Goal: Information Seeking & Learning: Find specific page/section

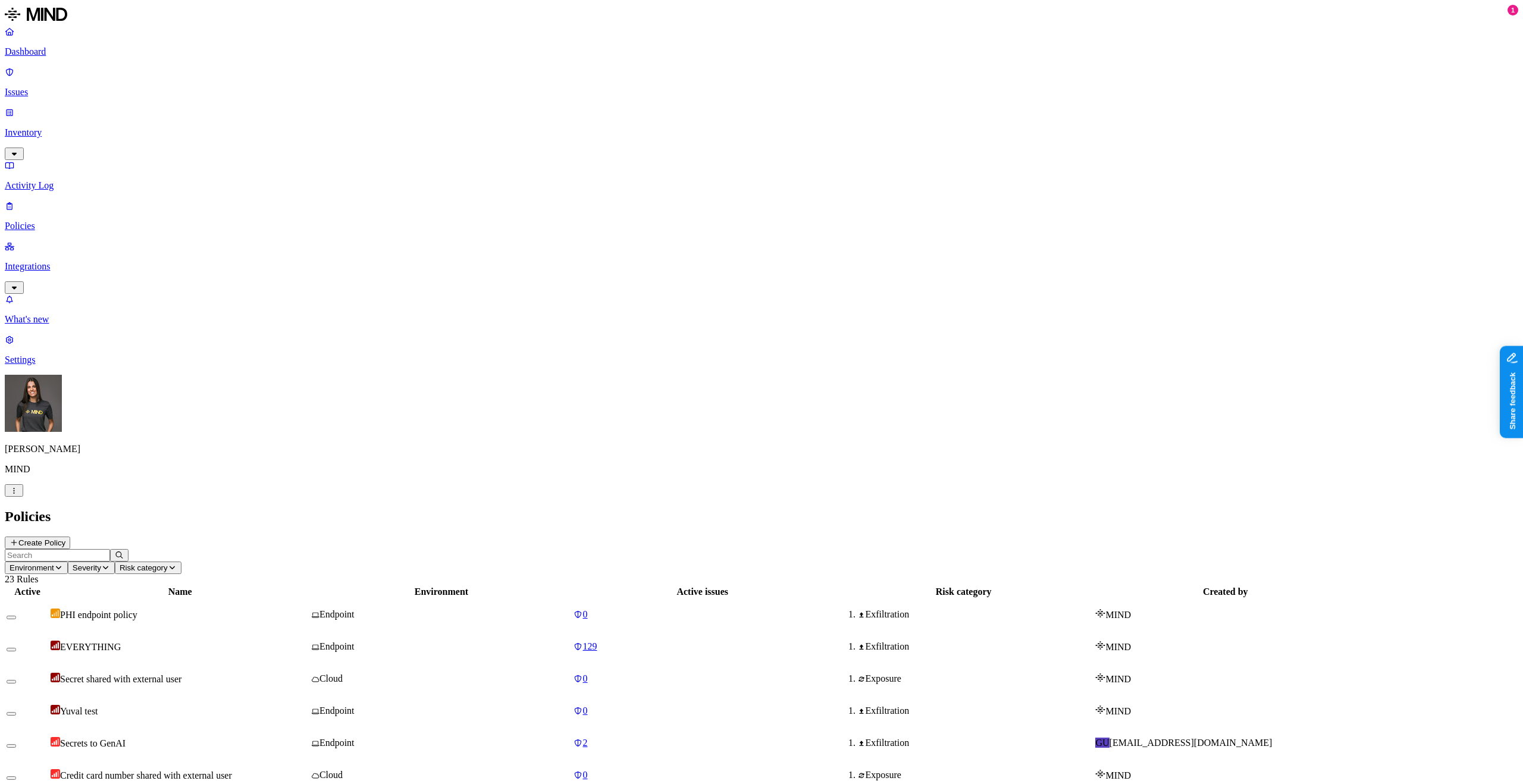
click at [18, 495] on icon "button" at bounding box center [14, 490] width 9 height 7
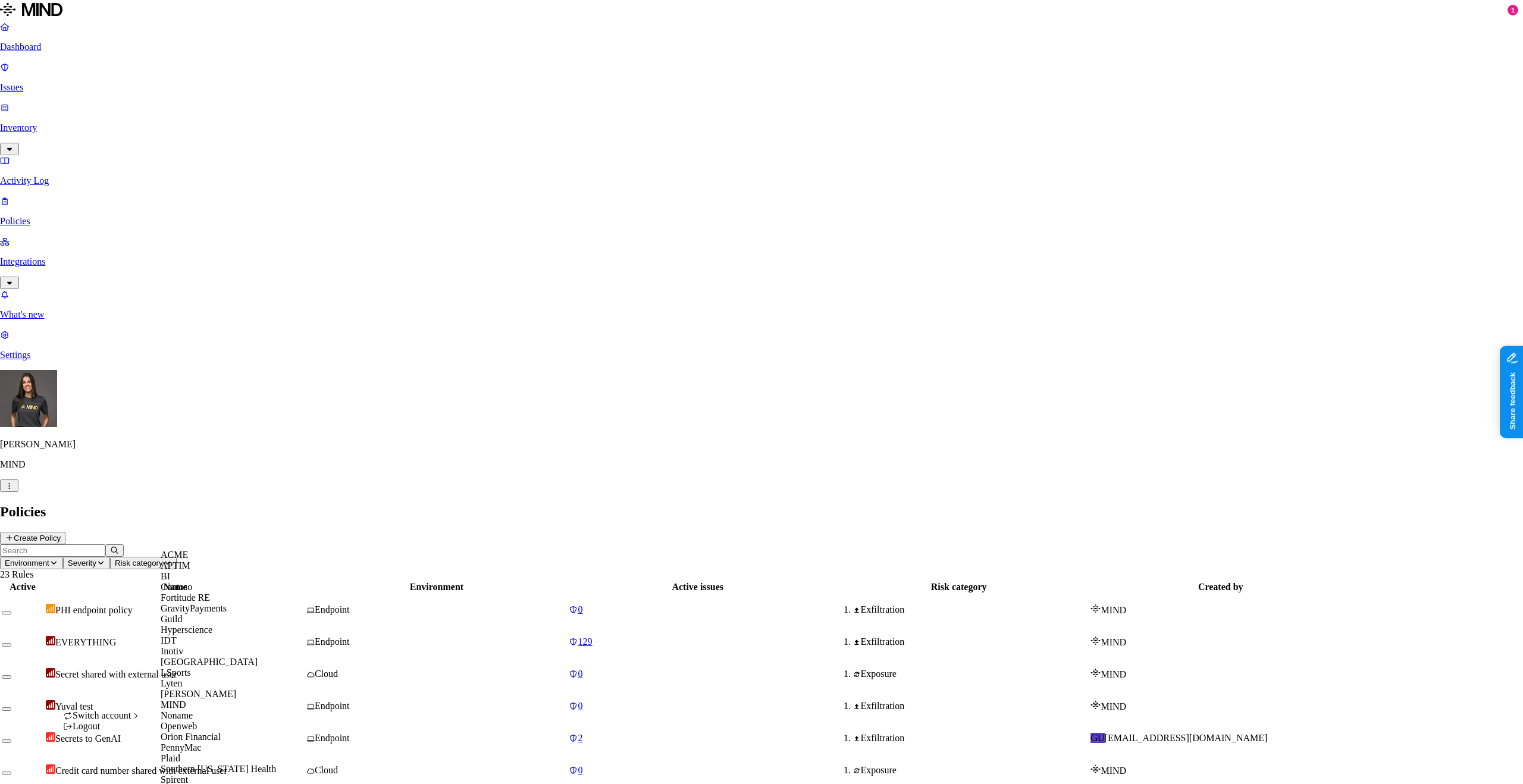
scroll to position [354, 0]
click at [214, 763] on span "Southern [US_STATE] Health" at bounding box center [218, 768] width 116 height 10
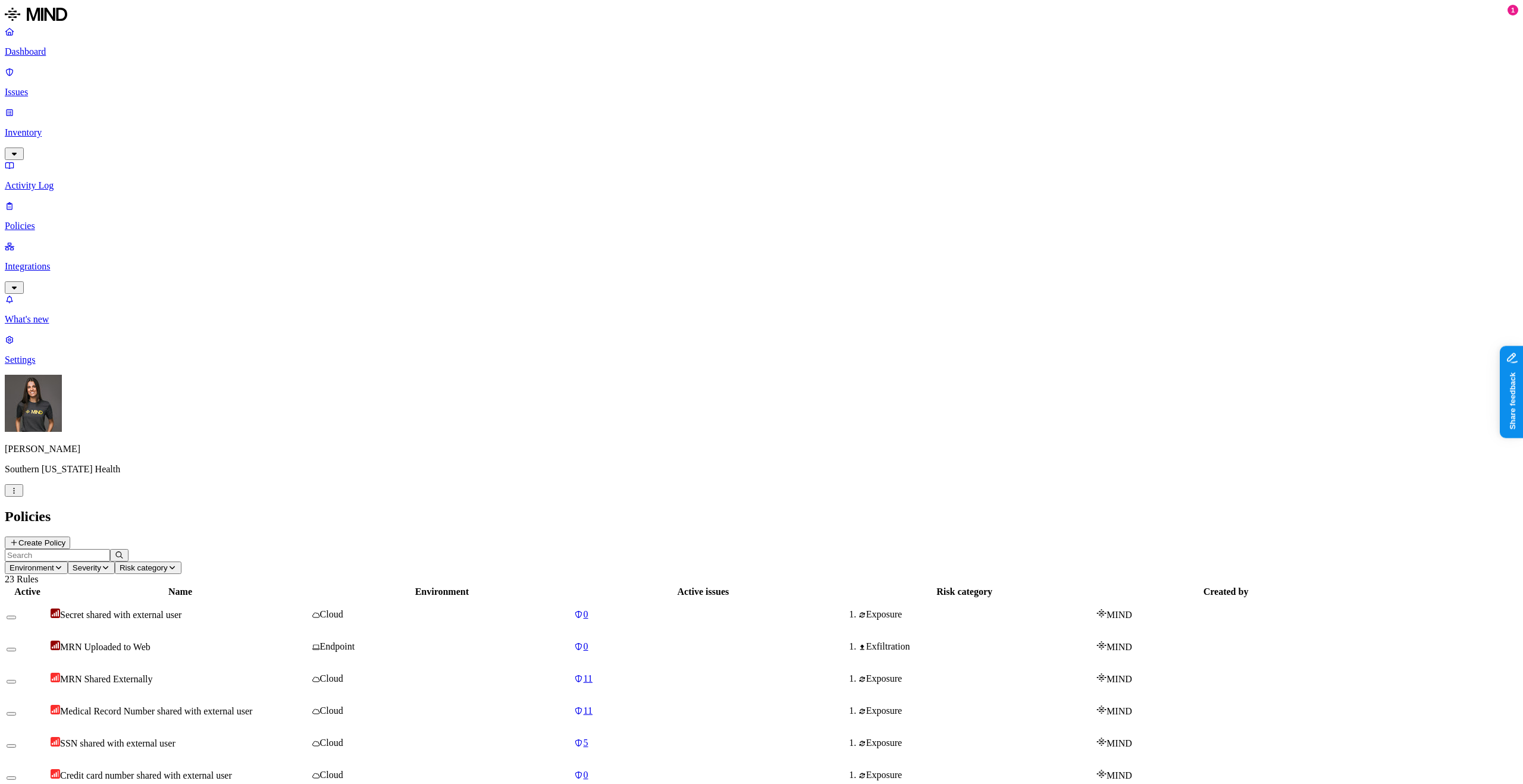
drag, startPoint x: 66, startPoint y: 92, endPoint x: 73, endPoint y: 104, distance: 13.9
click at [66, 127] on p "Inventory" at bounding box center [761, 132] width 1513 height 11
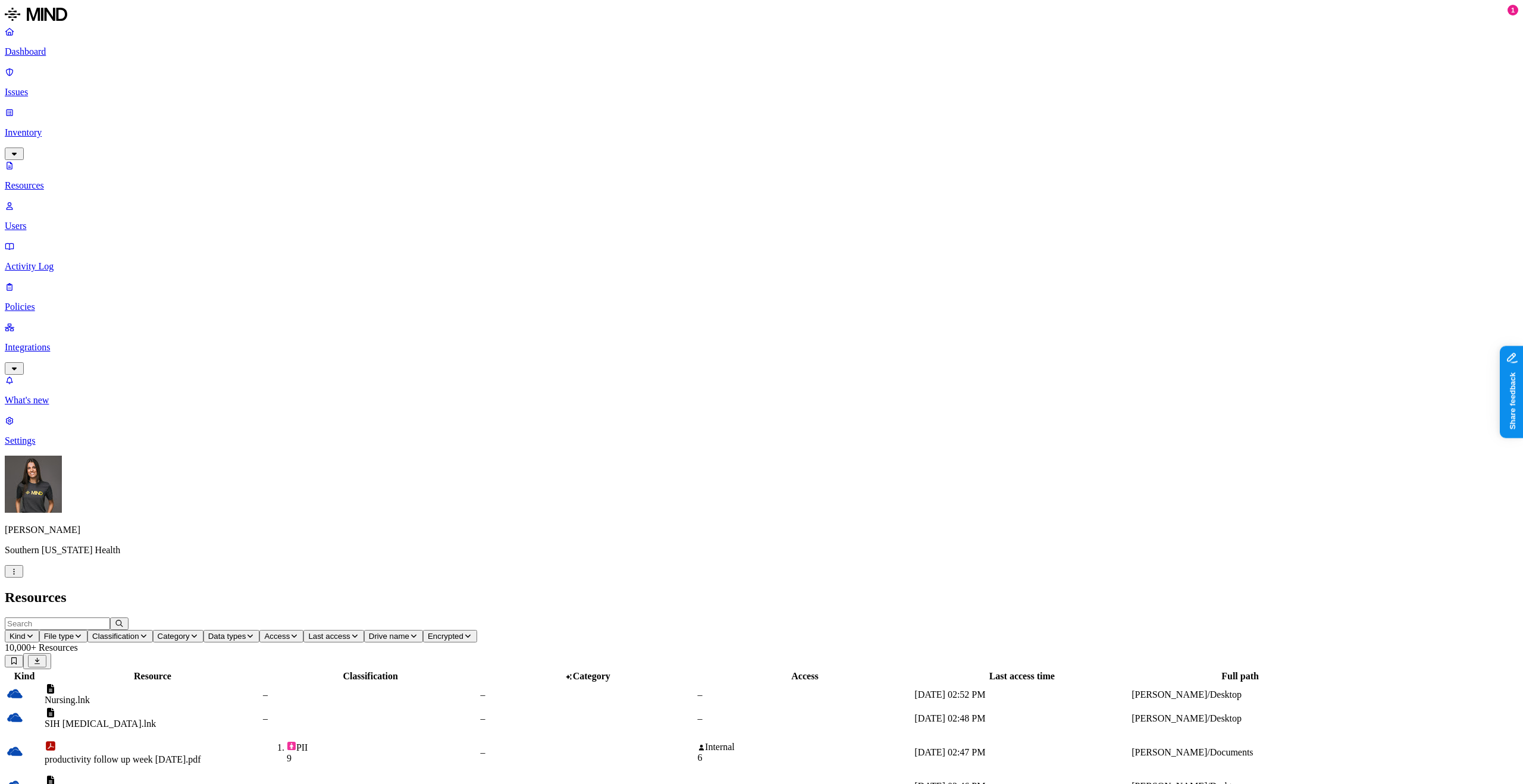
click at [88, 630] on button "File type" at bounding box center [63, 636] width 48 height 12
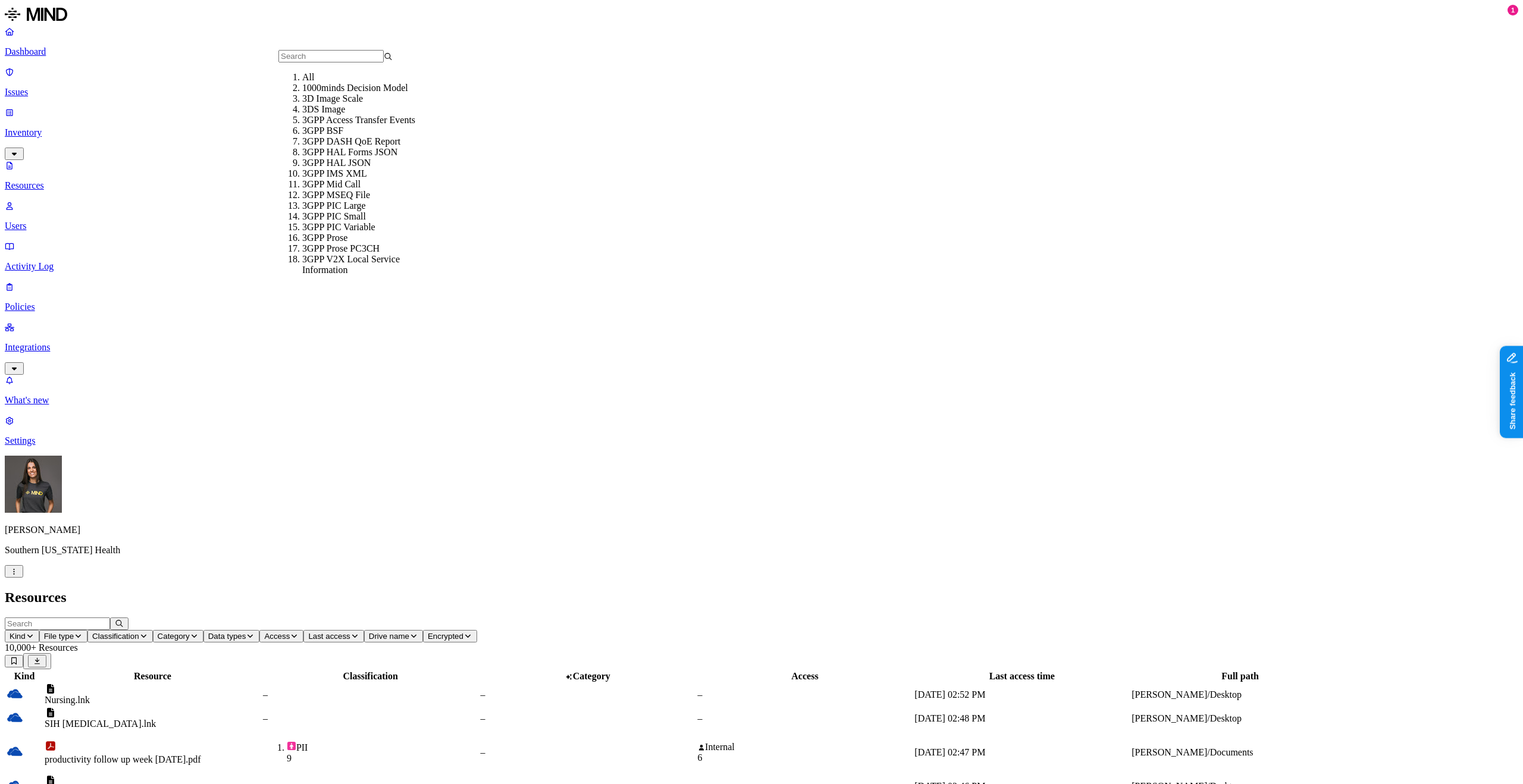
click at [316, 62] on input "text" at bounding box center [331, 56] width 105 height 12
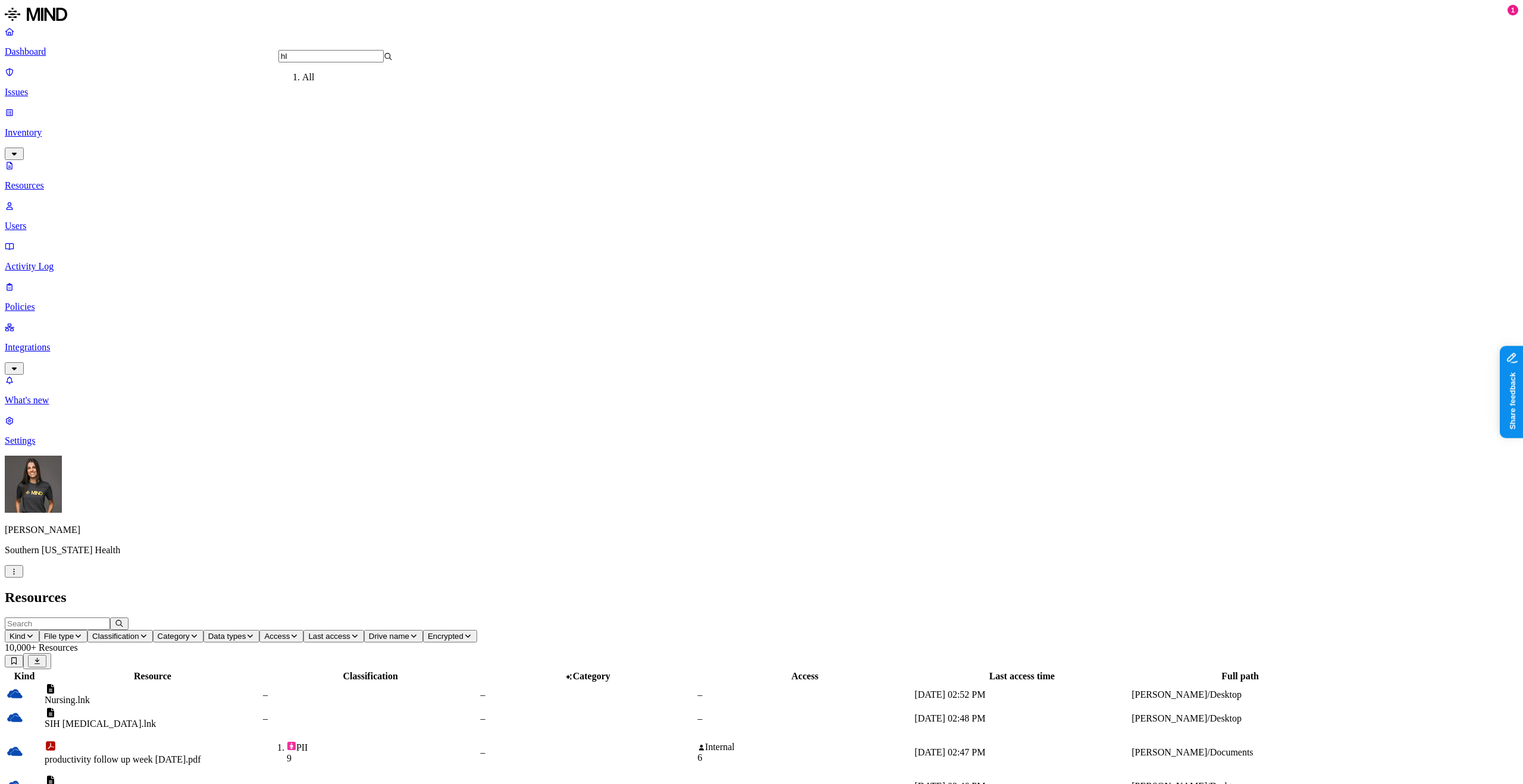
type input "h"
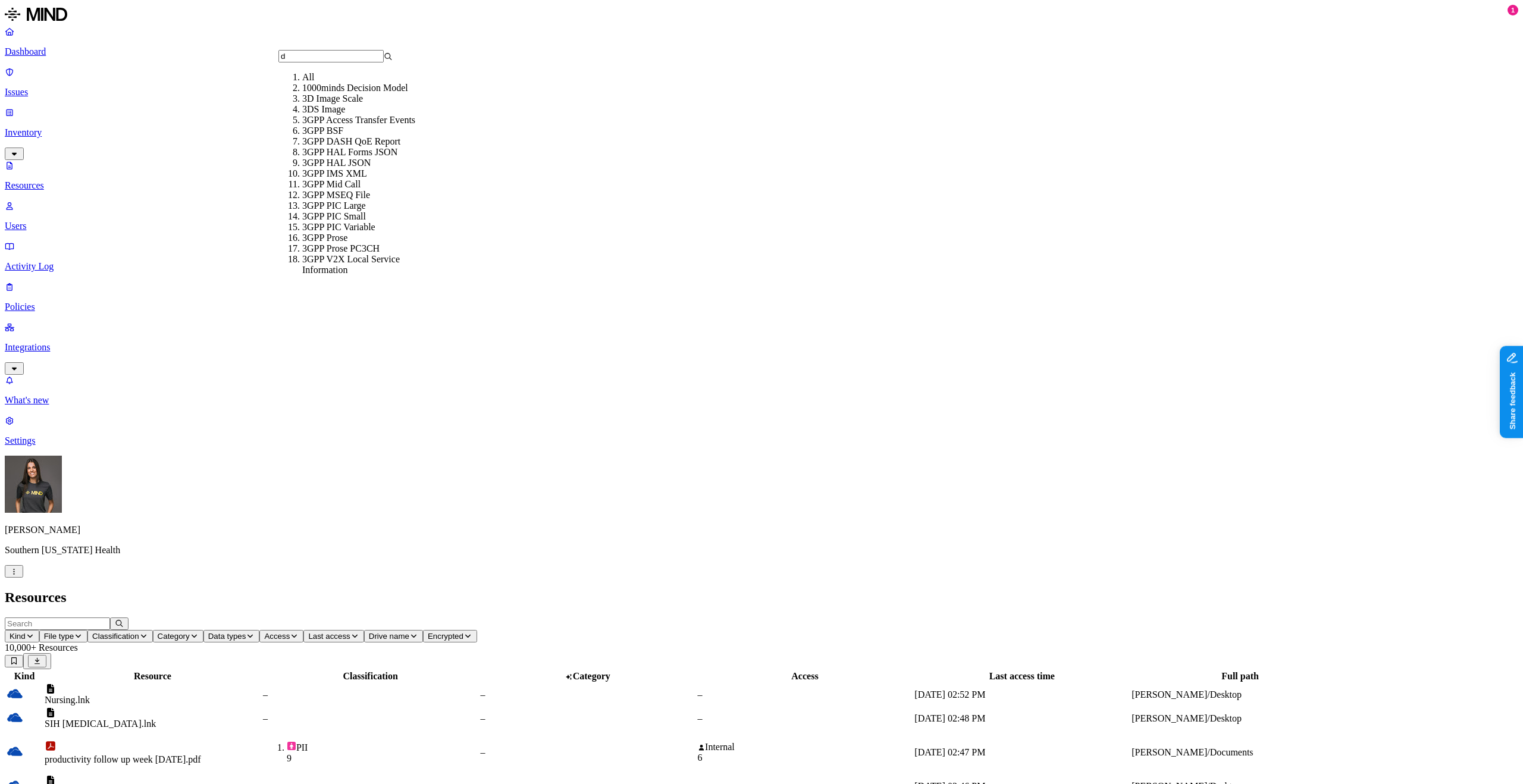
type input "do"
click at [360, 57] on input "text" at bounding box center [331, 56] width 105 height 12
type input "dico"
click at [110, 618] on input "text" at bounding box center [57, 623] width 105 height 12
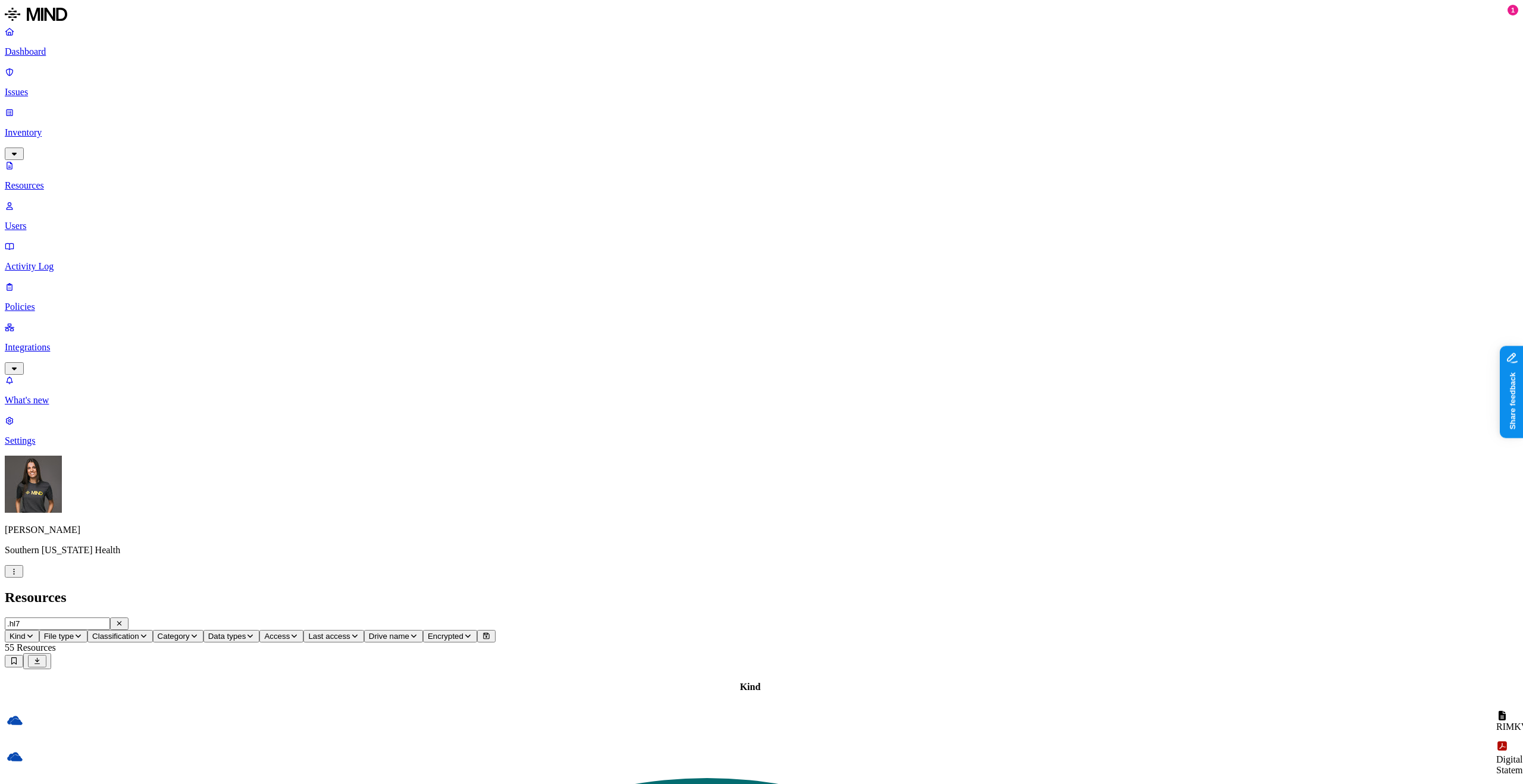
type input ".hl7"
click at [835, 618] on header ".hl7 Kind File type Classification Category Data types Access Last access Drive…" at bounding box center [761, 643] width 1513 height 52
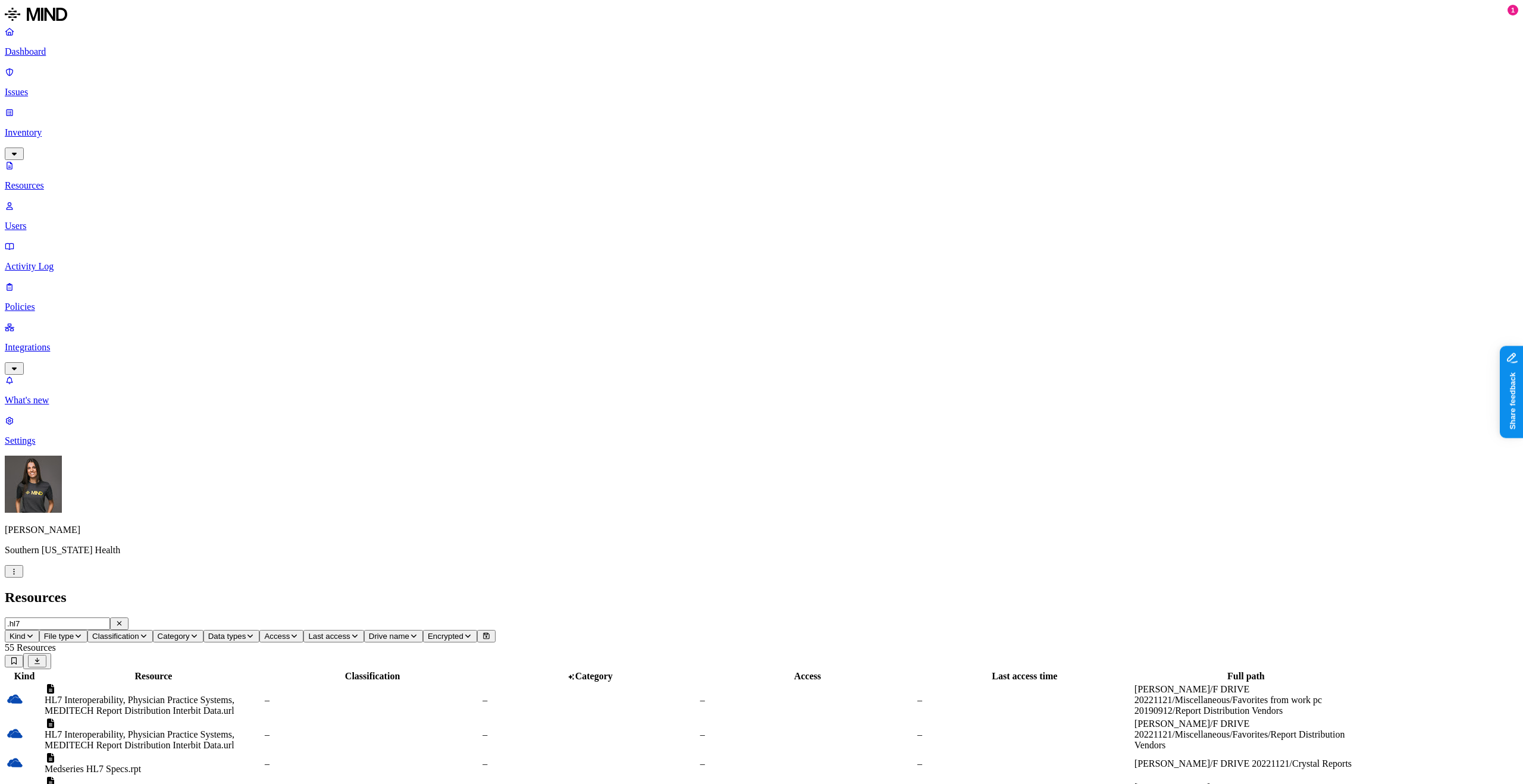
drag, startPoint x: 1488, startPoint y: 755, endPoint x: 542, endPoint y: 768, distance: 946.1
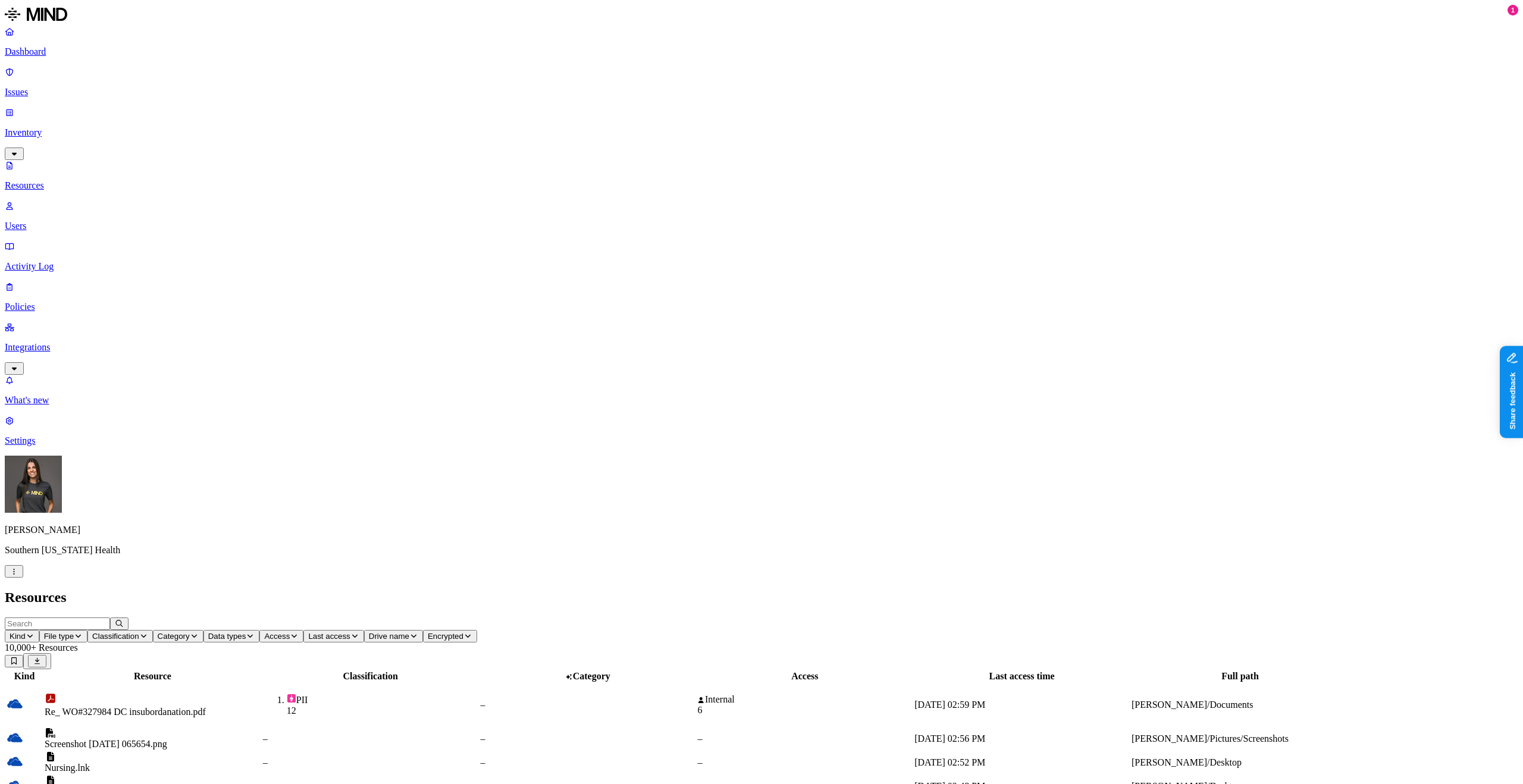
click at [110, 618] on input "text" at bounding box center [57, 623] width 105 height 12
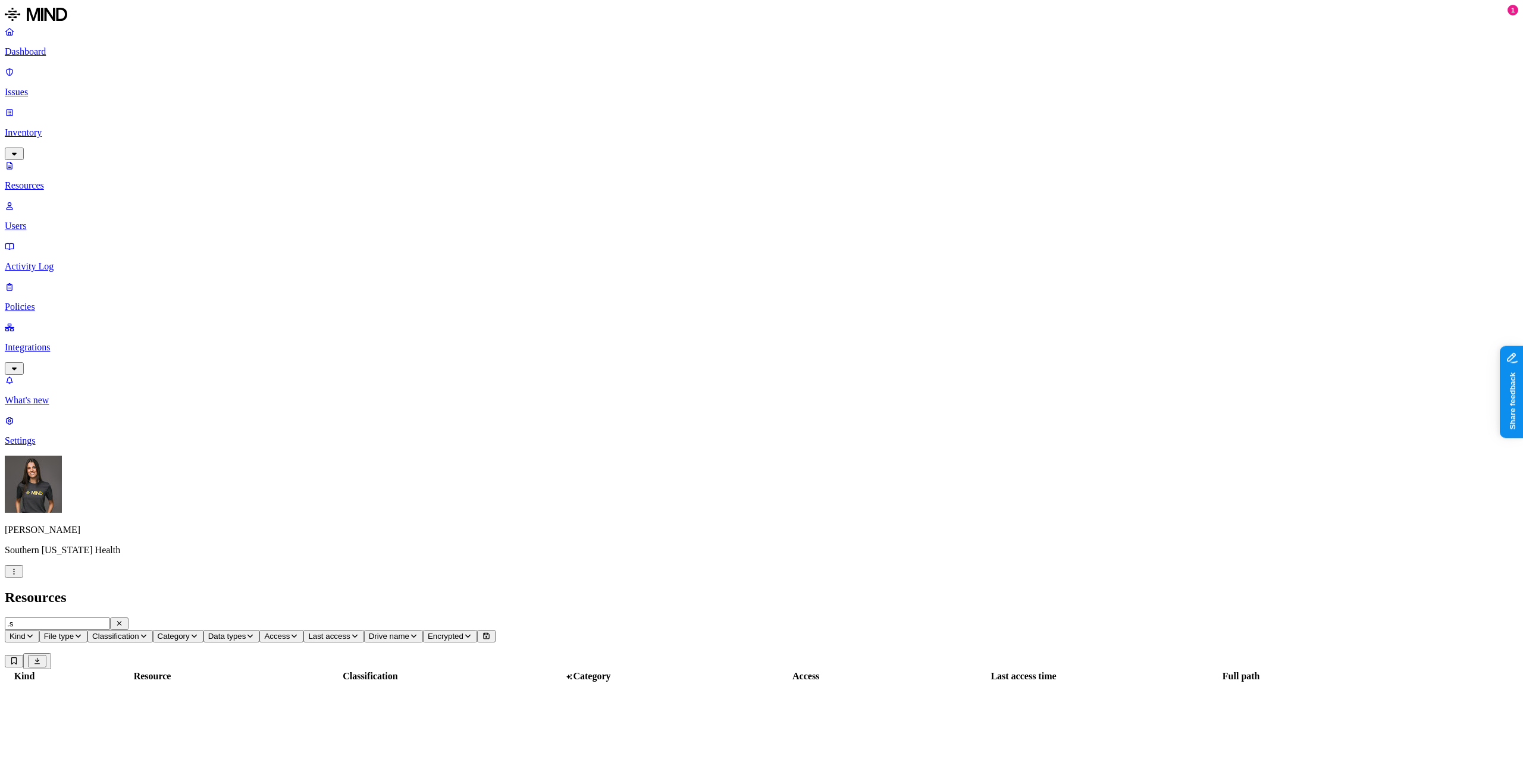
type input "."
drag, startPoint x: 401, startPoint y: 66, endPoint x: 588, endPoint y: 71, distance: 187.1
drag, startPoint x: 480, startPoint y: 68, endPoint x: 616, endPoint y: 61, distance: 136.2
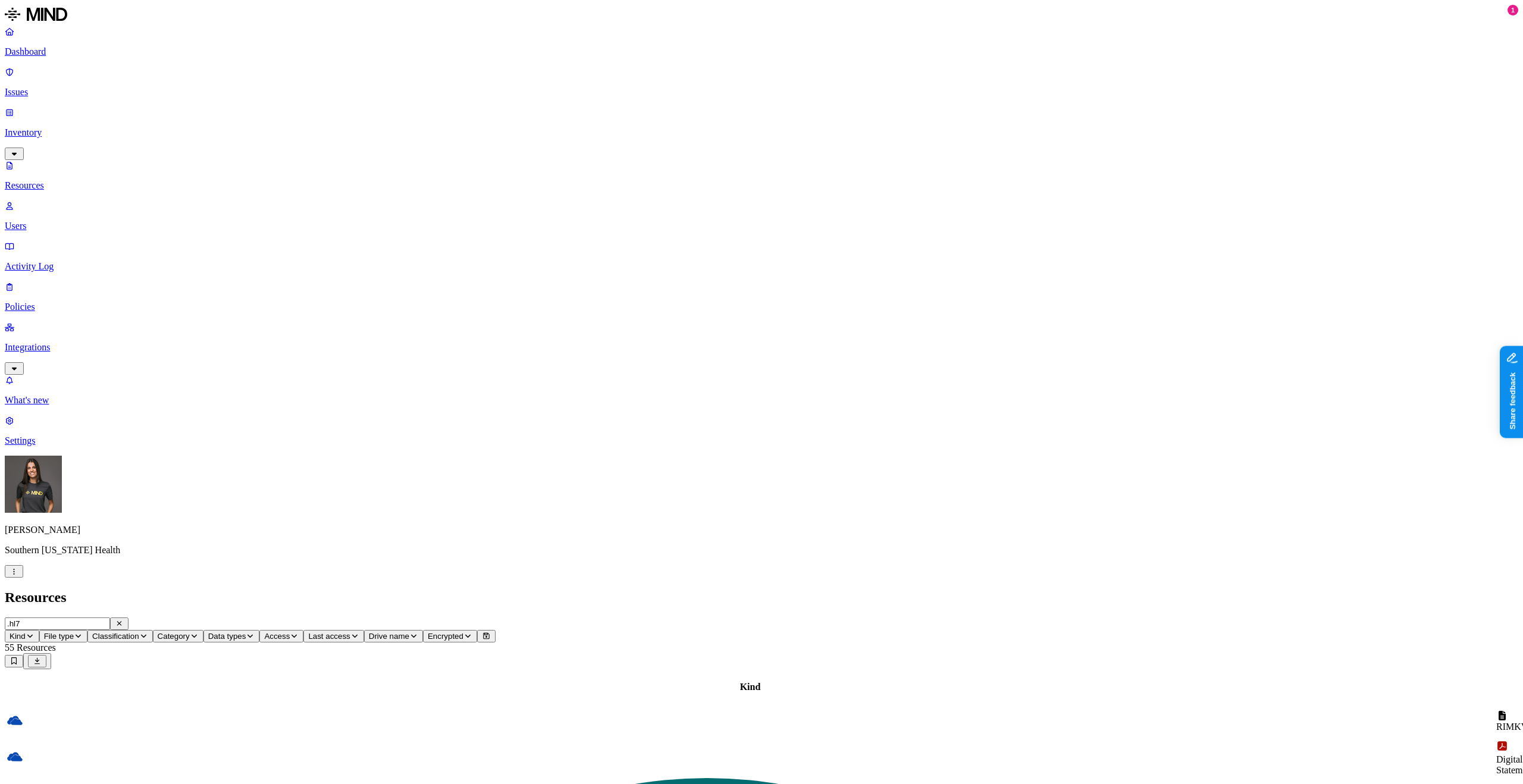
drag, startPoint x: 479, startPoint y: 67, endPoint x: 631, endPoint y: 73, distance: 152.1
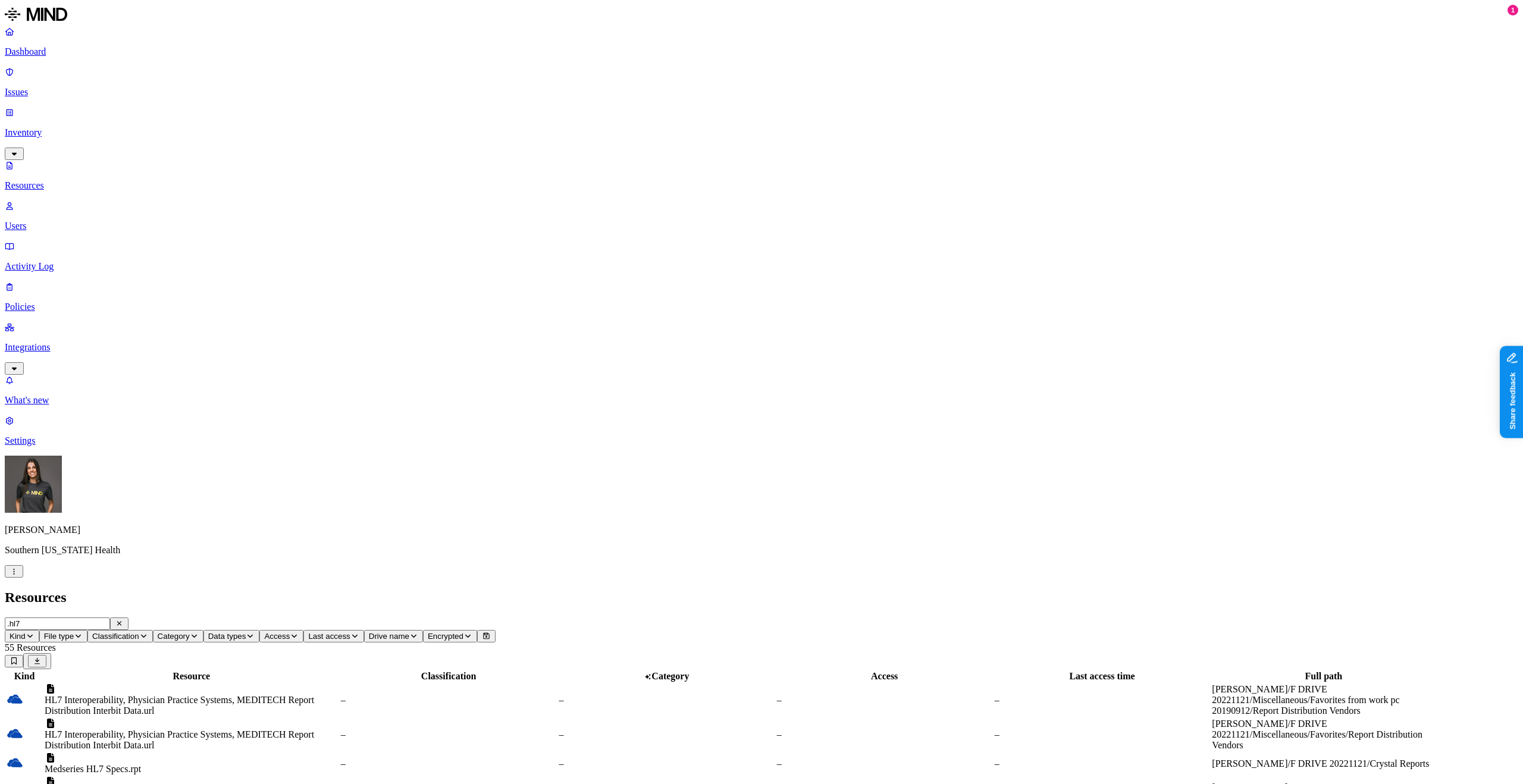
drag, startPoint x: 1297, startPoint y: 45, endPoint x: 1265, endPoint y: 44, distance: 32.0
copy h3 ".HL7"
click at [110, 618] on input ".hl7" at bounding box center [57, 623] width 105 height 12
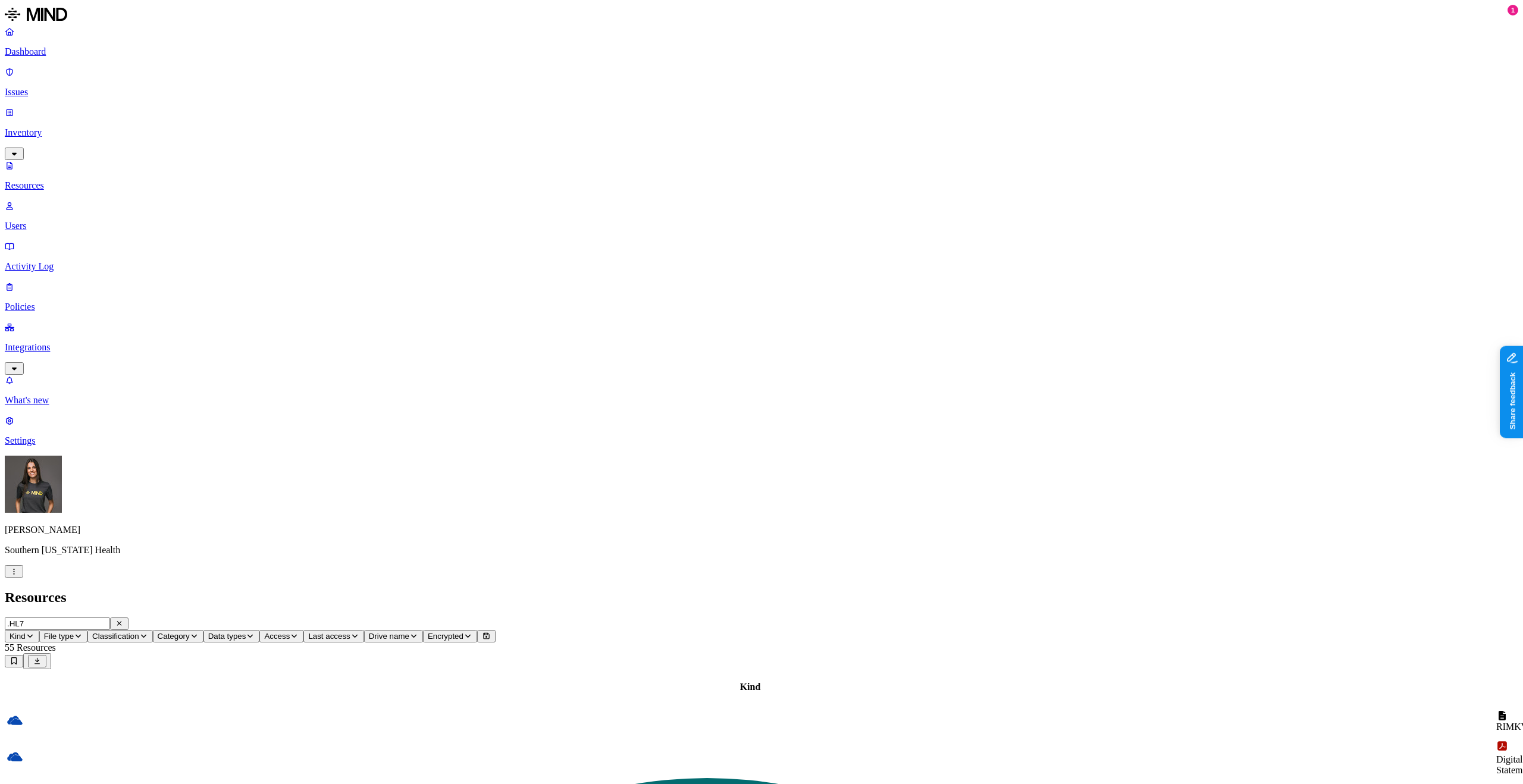
type input ".HL7"
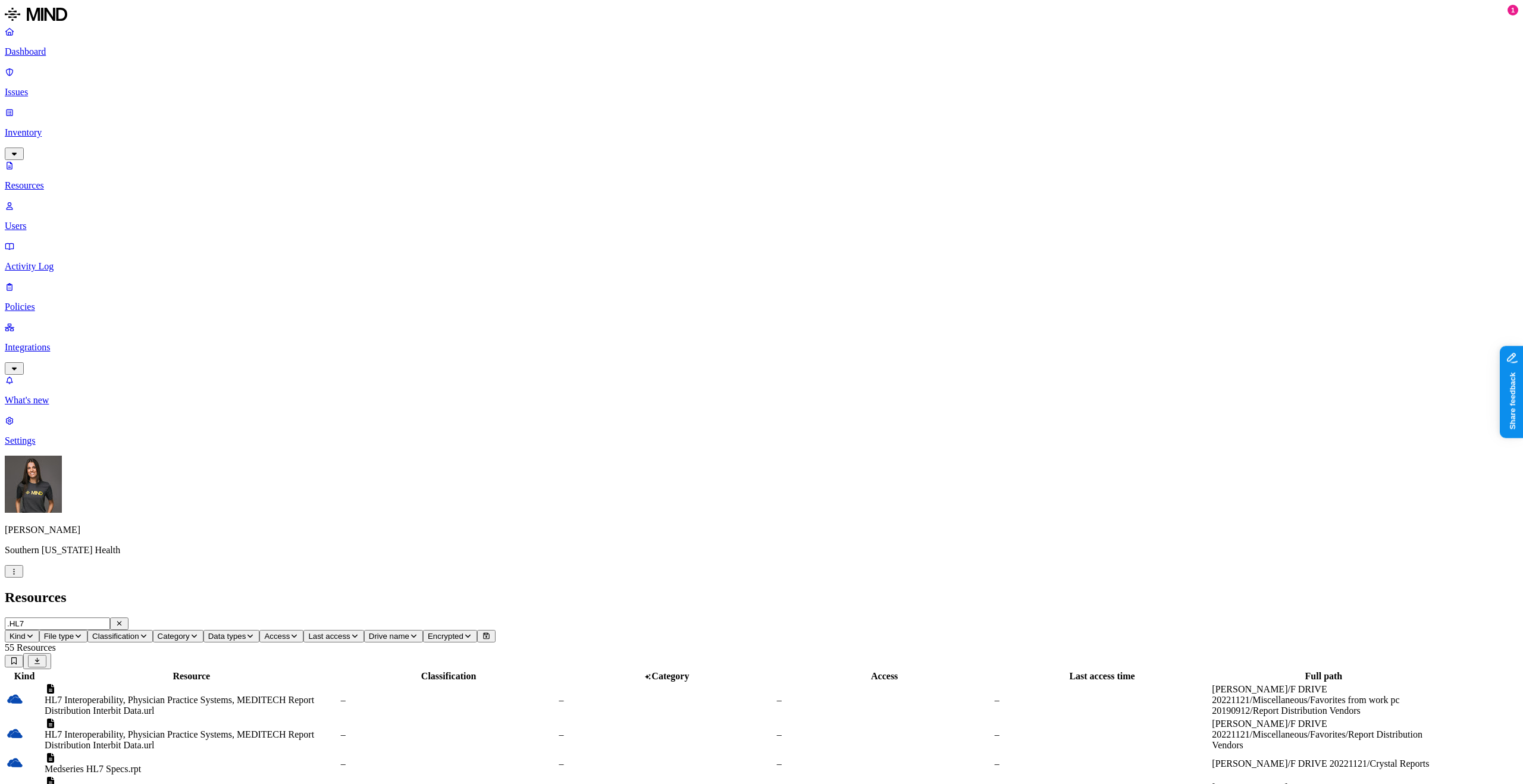
drag, startPoint x: 479, startPoint y: 66, endPoint x: 628, endPoint y: 64, distance: 149.0
click at [488, 681] on div at bounding box center [340, 681] width 294 height 0
drag, startPoint x: 479, startPoint y: 66, endPoint x: 670, endPoint y: 40, distance: 192.8
click at [427, 681] on div at bounding box center [280, 681] width 294 height 0
drag, startPoint x: 480, startPoint y: 64, endPoint x: 677, endPoint y: 62, distance: 197.0
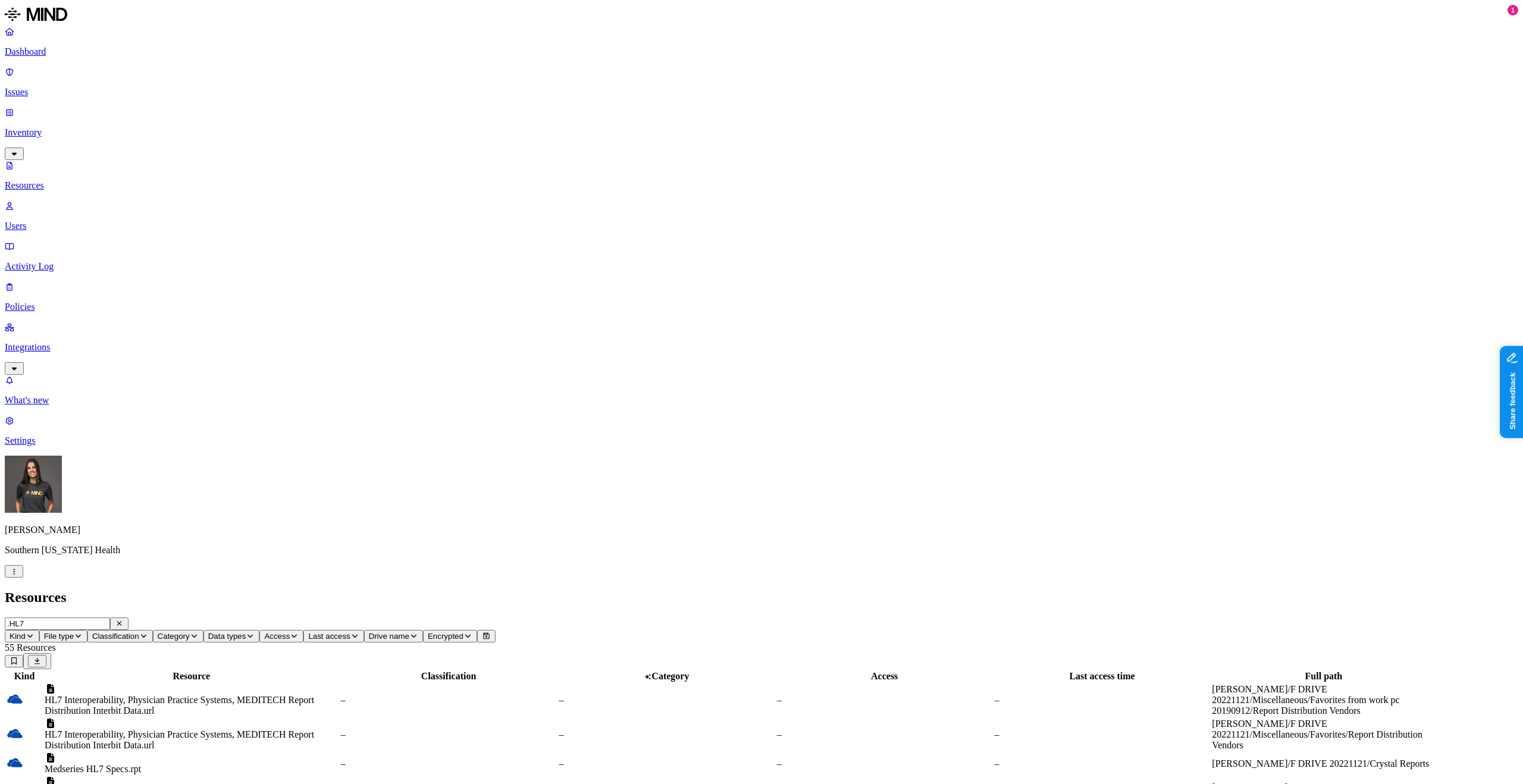
click at [516, 681] on div at bounding box center [369, 681] width 294 height 0
click at [339, 683] on td "HL7 Interoperability, Physician Practice Systems, MEDITECH Report Distribution …" at bounding box center [192, 700] width 295 height 34
click at [339, 718] on td "HL7 Interoperability, Physician Practice Systems, MEDITECH Report Distribution …" at bounding box center [192, 734] width 295 height 34
